Goal: Task Accomplishment & Management: Manage account settings

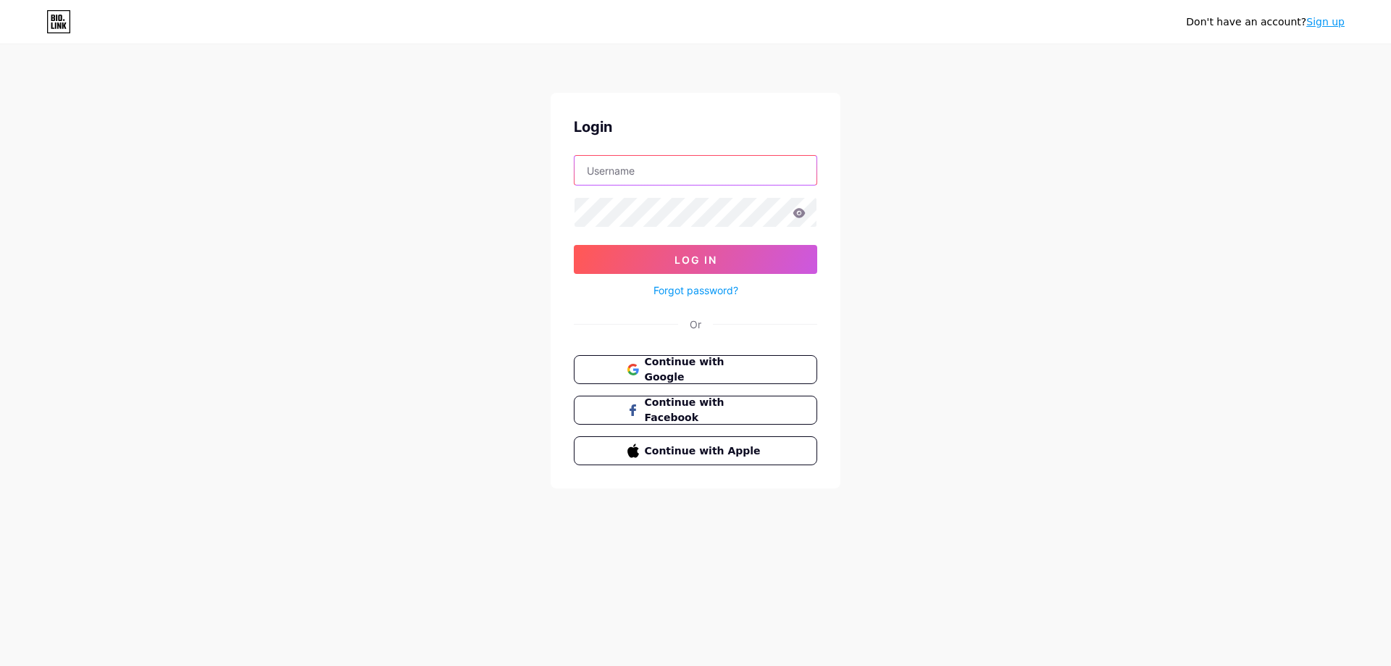
click at [619, 169] on input "text" at bounding box center [695, 170] width 242 height 29
type input "fountaindechopin"
click at [683, 251] on button "Log In" at bounding box center [695, 259] width 243 height 29
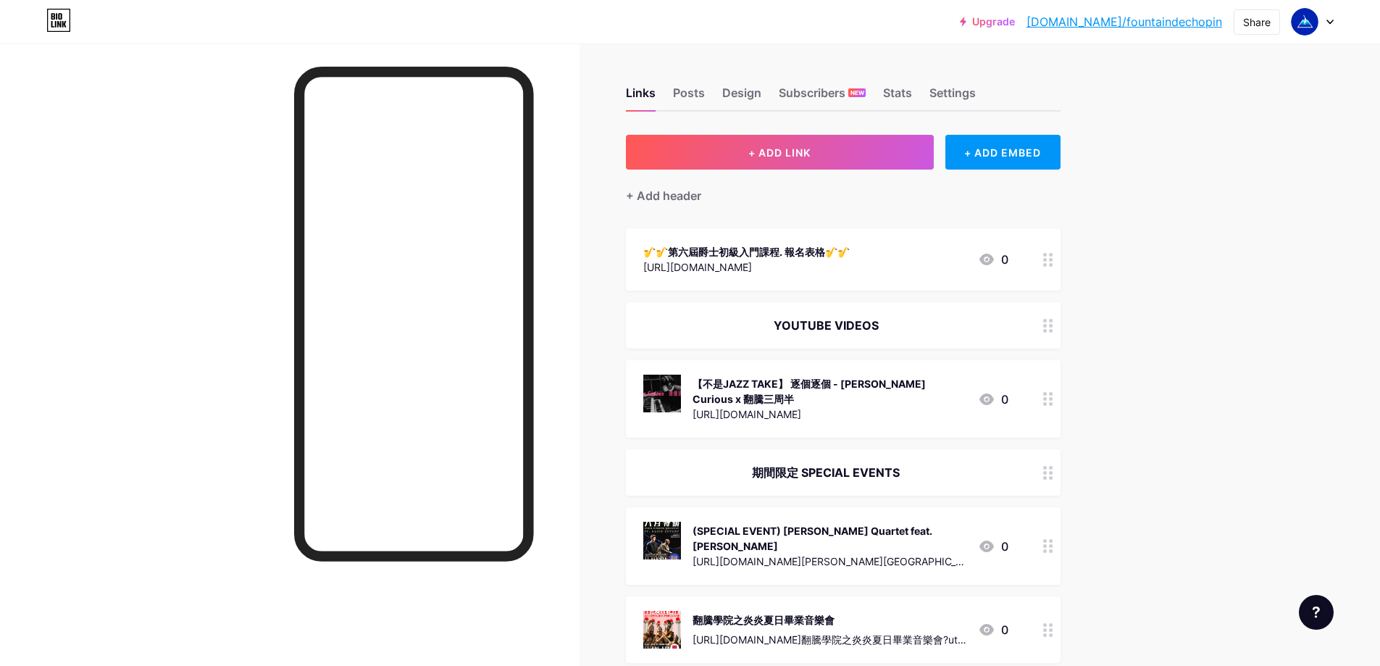
click at [1047, 259] on circle at bounding box center [1045, 260] width 4 height 4
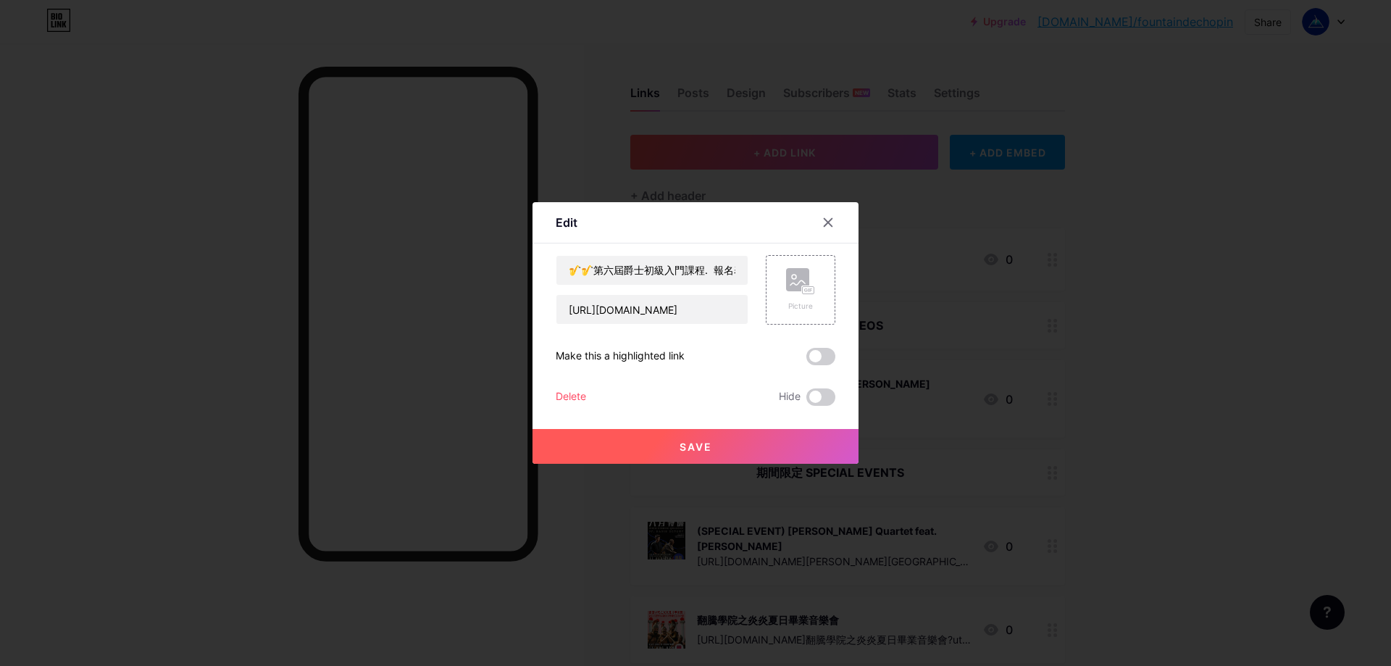
click at [574, 393] on div "Delete" at bounding box center [570, 396] width 30 height 17
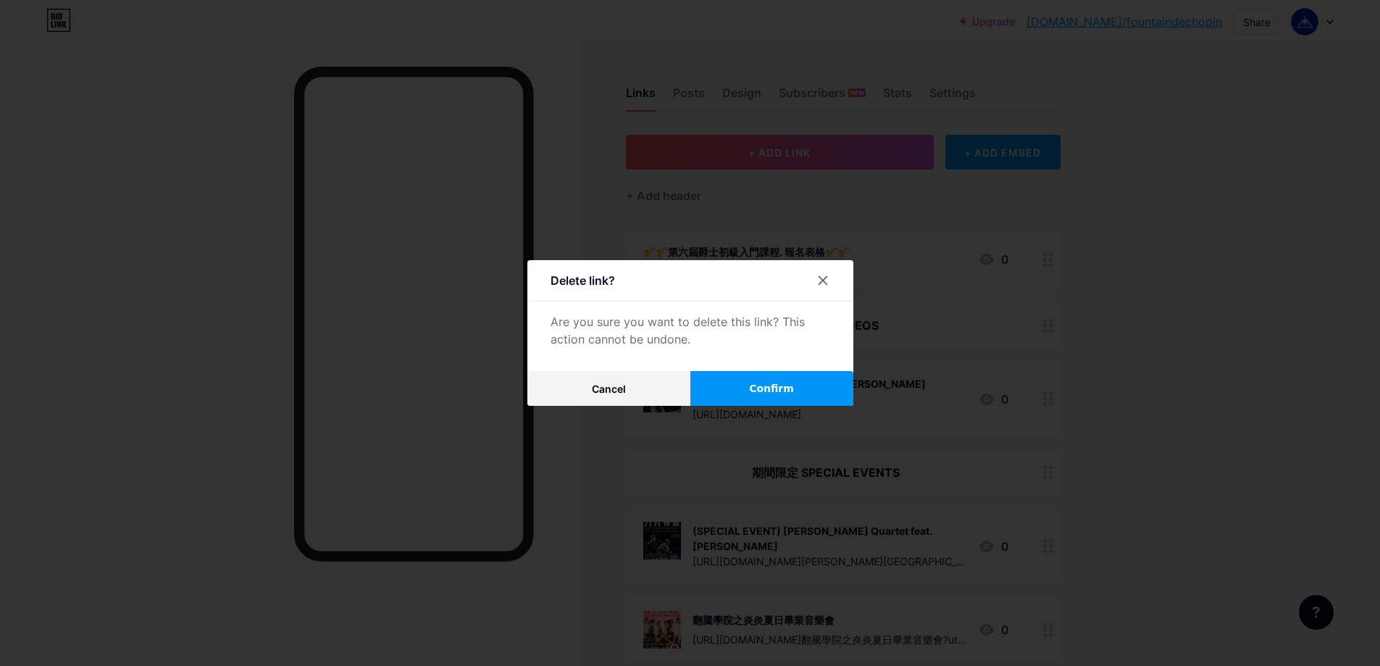
click at [796, 393] on button "Confirm" at bounding box center [771, 388] width 163 height 35
